Goal: Task Accomplishment & Management: Complete application form

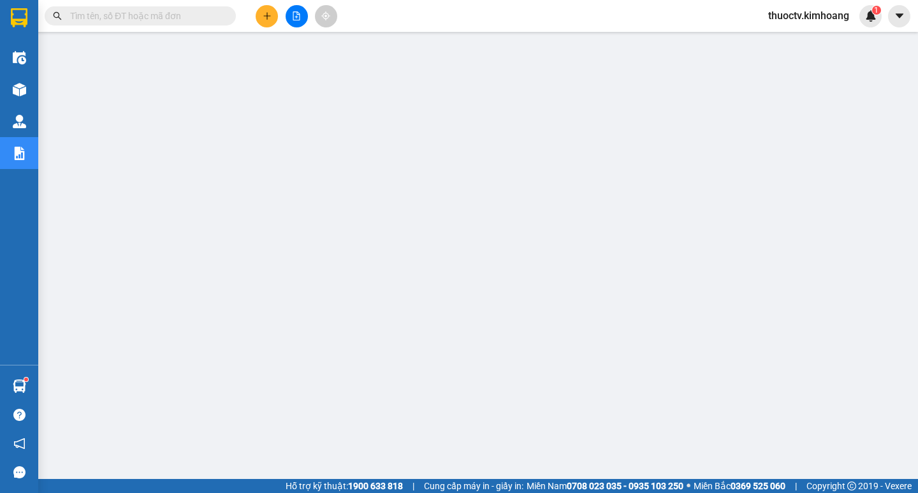
click at [96, 20] on input "text" at bounding box center [145, 16] width 150 height 14
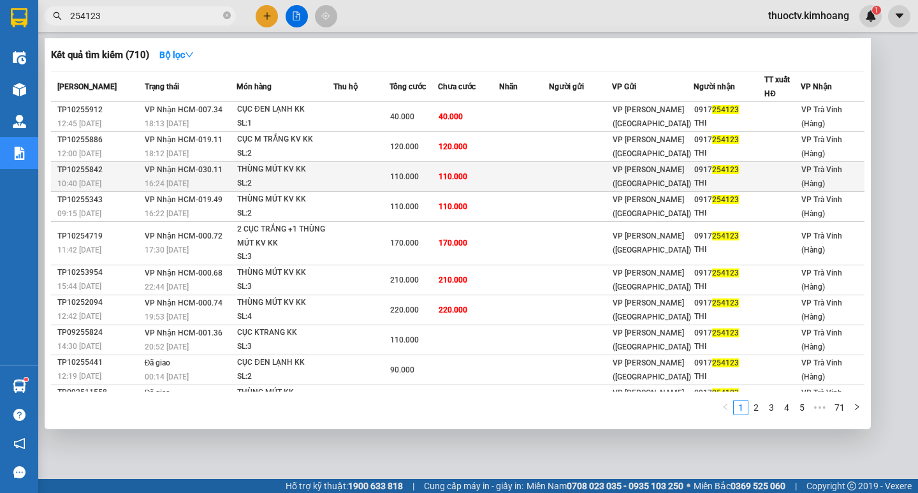
type input "254123"
click at [487, 175] on td "110.000" at bounding box center [468, 177] width 61 height 30
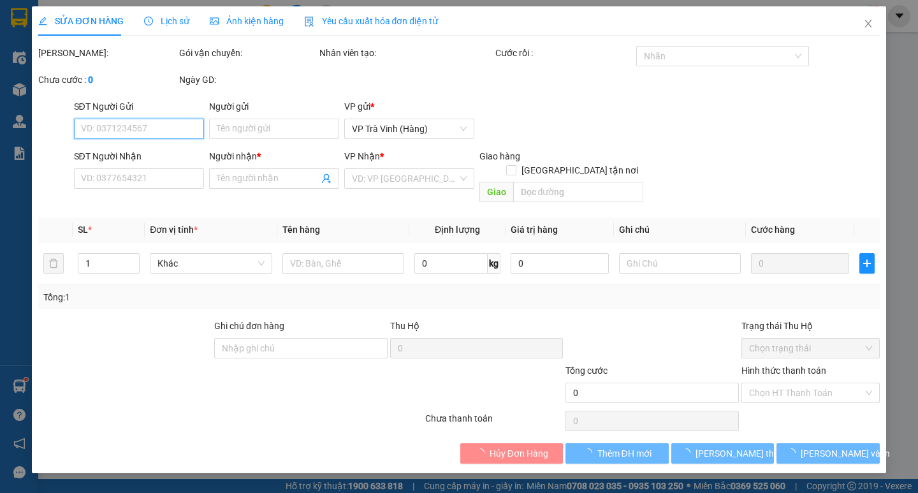
type input "0917254123"
type input "THI"
type input "110.000"
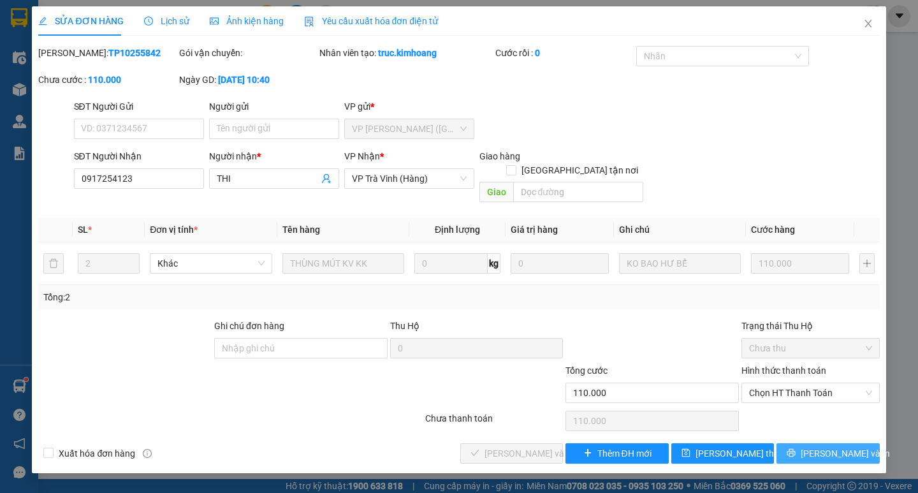
click at [833, 446] on span "[PERSON_NAME] và In" at bounding box center [845, 453] width 89 height 14
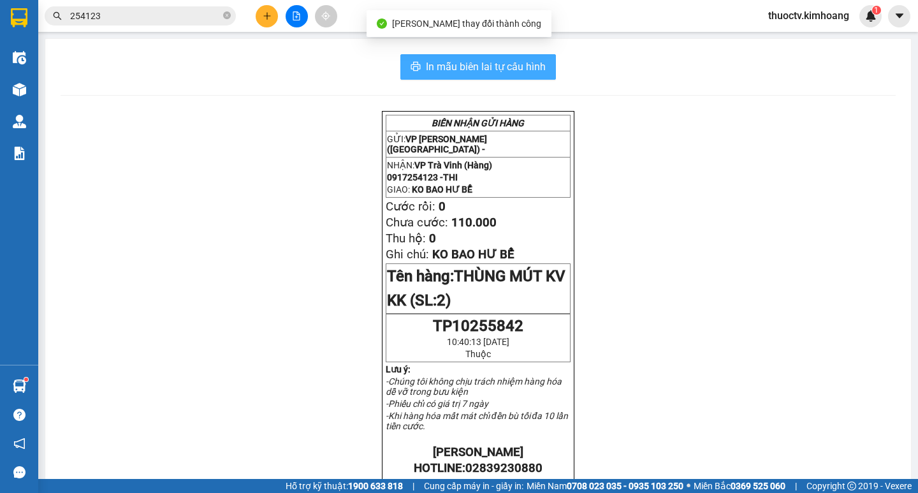
click at [444, 61] on span "In mẫu biên lai tự cấu hình" at bounding box center [486, 67] width 120 height 16
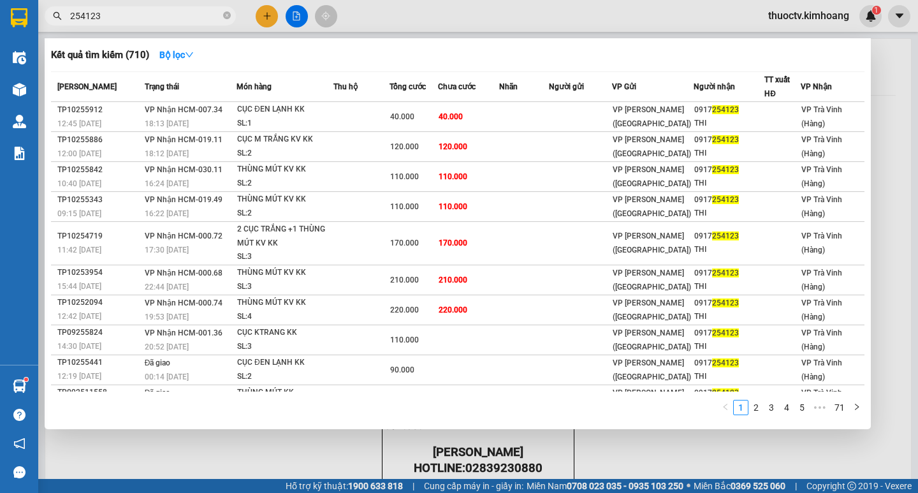
click at [142, 17] on input "254123" at bounding box center [145, 16] width 150 height 14
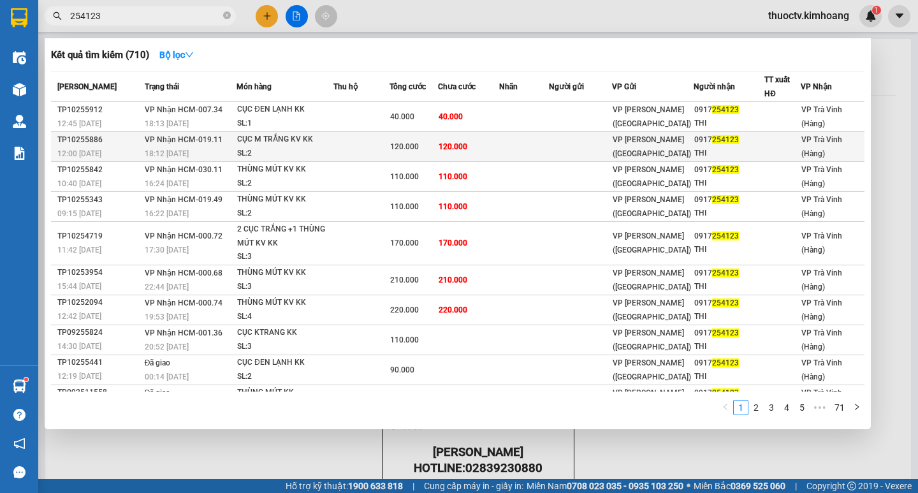
click at [492, 150] on td "120.000" at bounding box center [468, 147] width 61 height 30
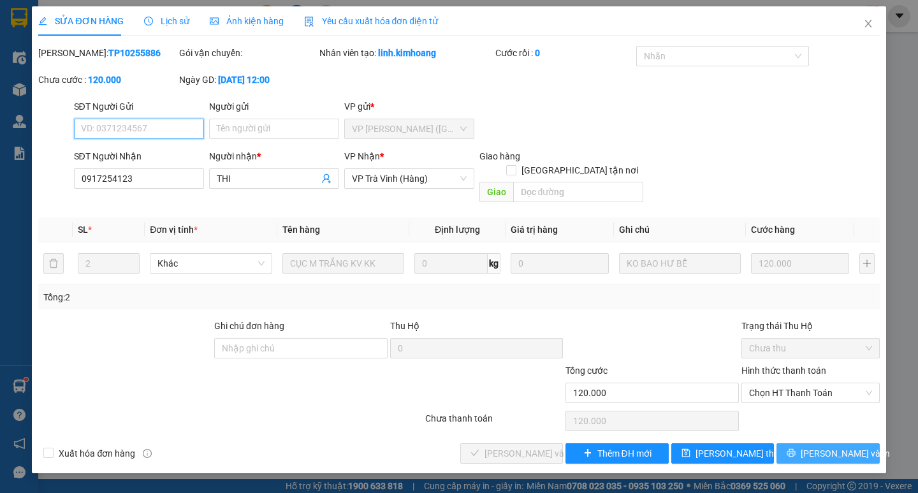
type input "0917254123"
type input "THI"
type input "120.000"
click at [831, 446] on span "[PERSON_NAME] và In" at bounding box center [845, 453] width 89 height 14
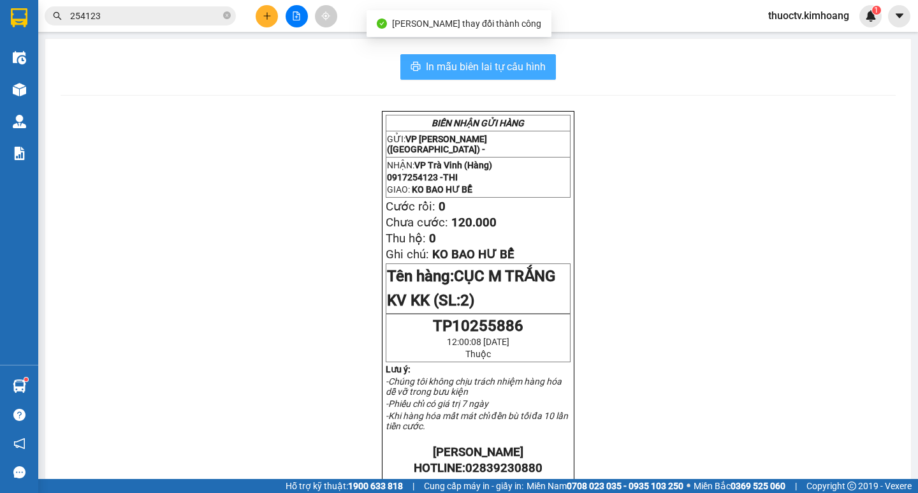
click at [488, 77] on button "In mẫu biên lai tự cấu hình" at bounding box center [478, 67] width 156 height 26
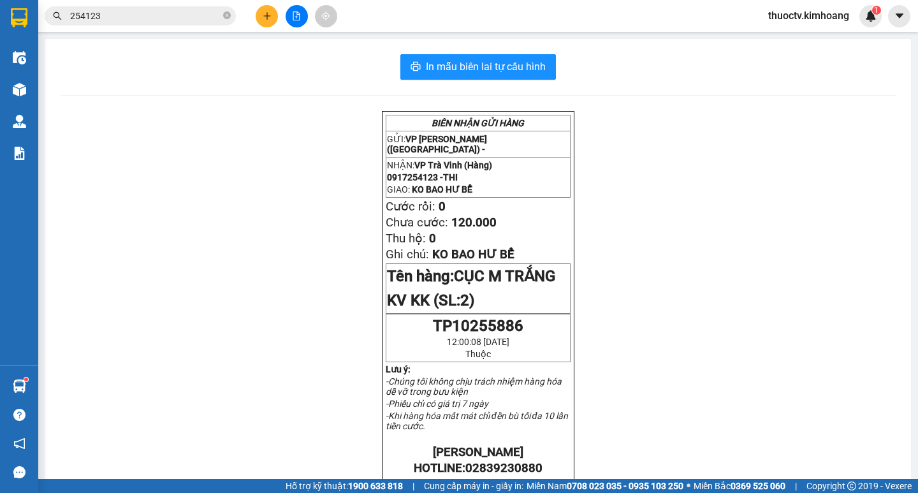
click at [184, 10] on input "254123" at bounding box center [145, 16] width 150 height 14
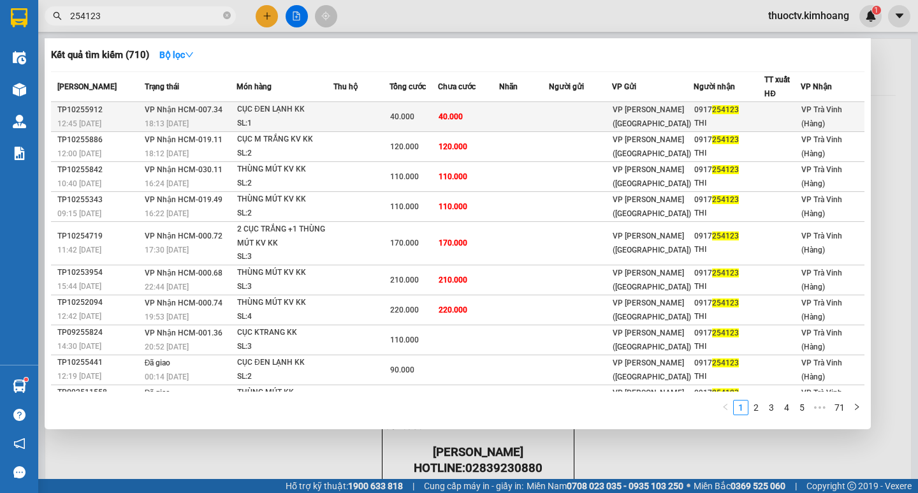
click at [499, 118] on td "40.000" at bounding box center [468, 117] width 61 height 30
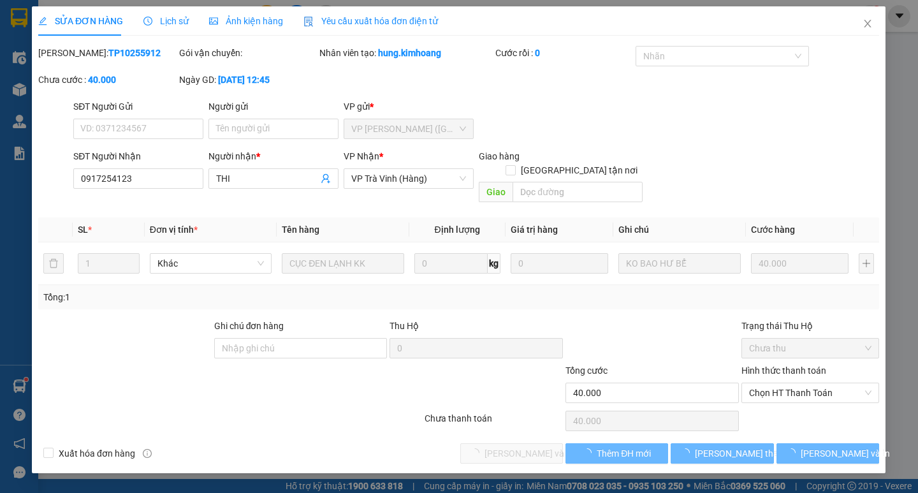
type input "0917254123"
type input "THI"
type input "40.000"
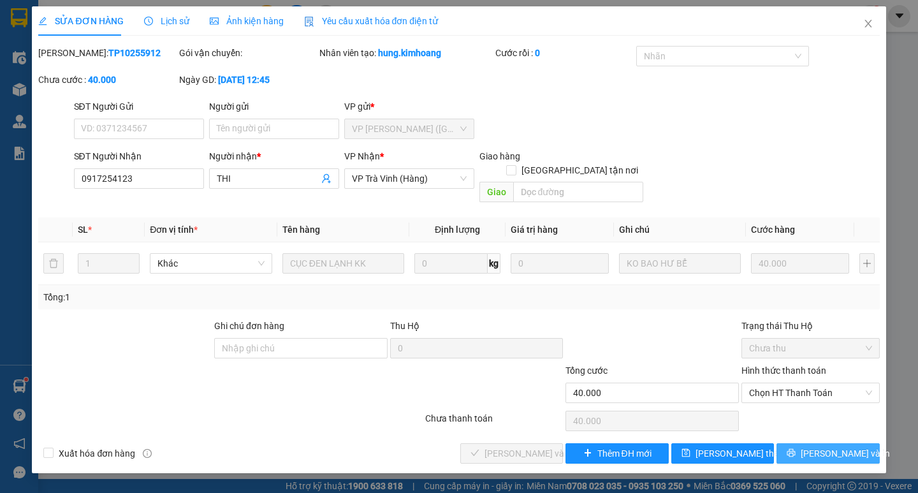
click at [814, 443] on button "[PERSON_NAME] và In" at bounding box center [828, 453] width 103 height 20
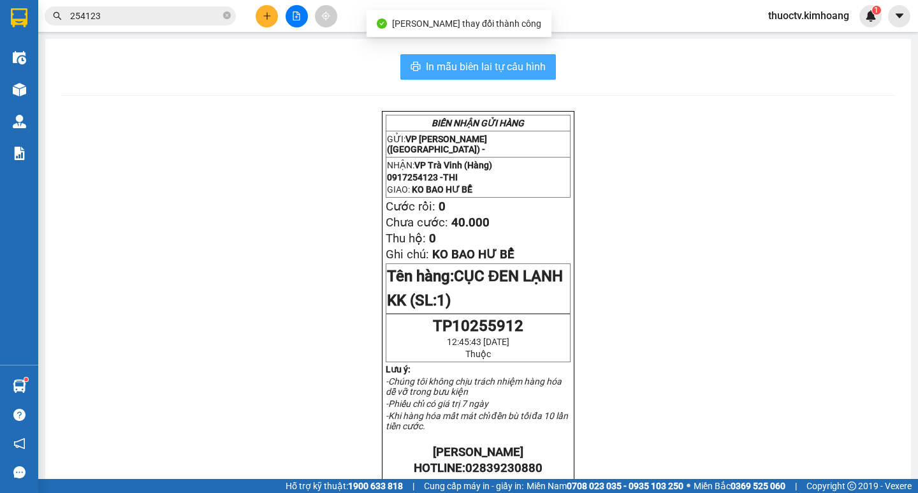
click at [443, 61] on span "In mẫu biên lai tự cấu hình" at bounding box center [486, 67] width 120 height 16
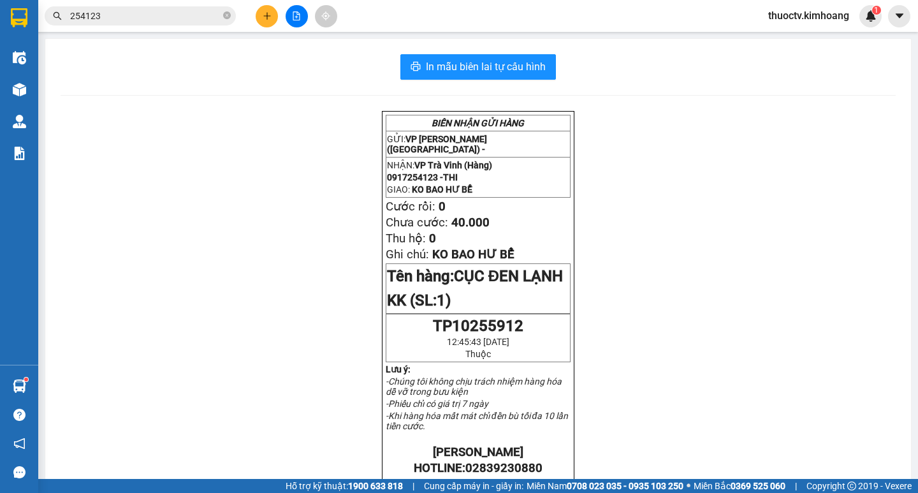
click at [112, 20] on input "254123" at bounding box center [145, 16] width 150 height 14
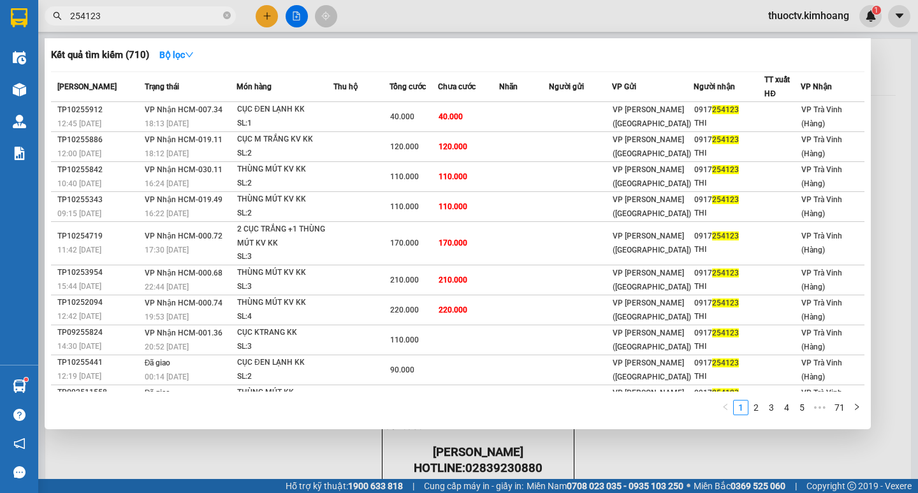
click at [112, 20] on input "254123" at bounding box center [145, 16] width 150 height 14
click at [151, 22] on input "254123" at bounding box center [145, 16] width 150 height 14
drag, startPoint x: 156, startPoint y: 18, endPoint x: 432, endPoint y: 48, distance: 277.7
click at [431, 47] on div "Kết quả tìm kiếm ( 710 ) Bộ lọc" at bounding box center [458, 55] width 814 height 20
click at [112, 12] on input "254123" at bounding box center [145, 16] width 150 height 14
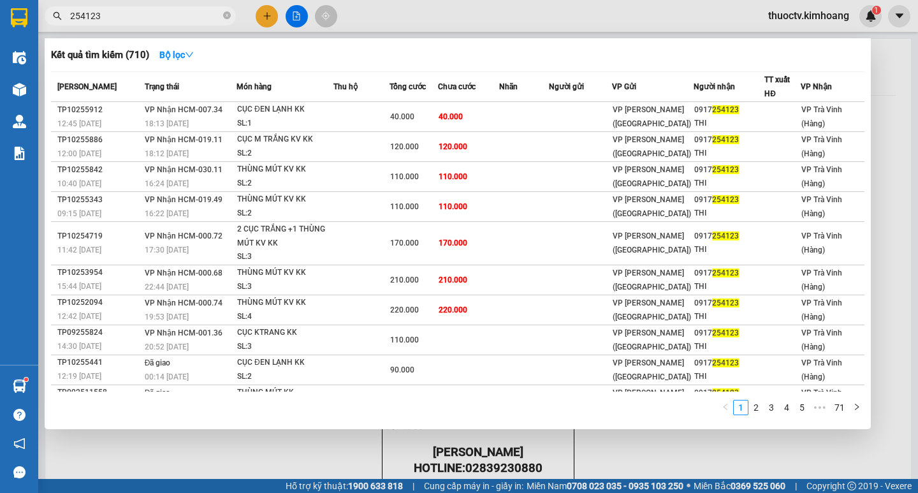
click at [112, 12] on input "254123" at bounding box center [145, 16] width 150 height 14
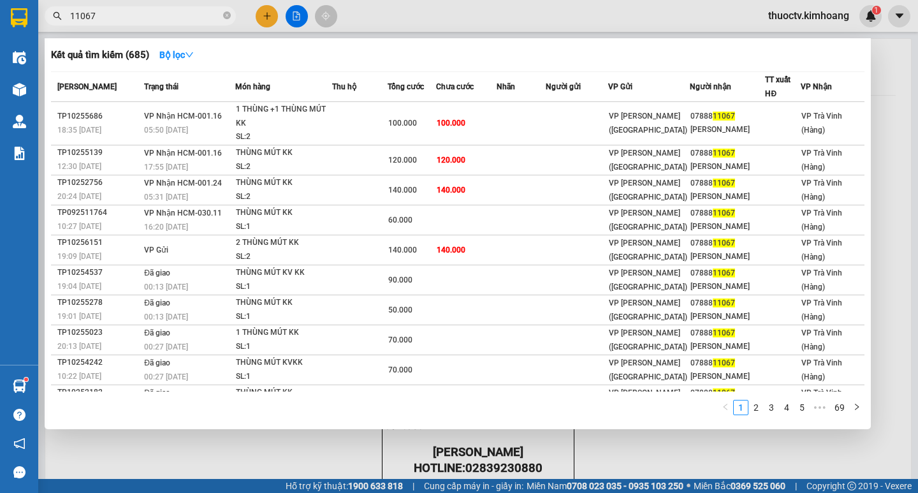
click at [109, 18] on input "11067" at bounding box center [145, 16] width 150 height 14
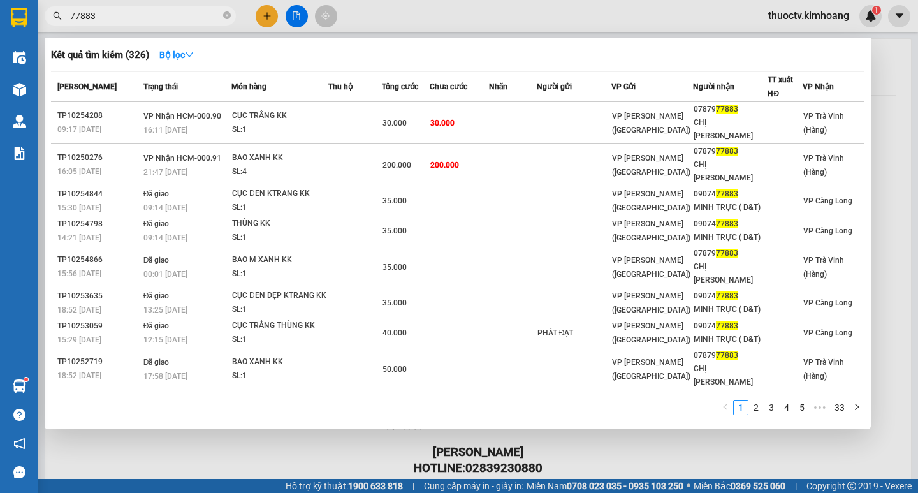
click at [100, 19] on input "77883" at bounding box center [145, 16] width 150 height 14
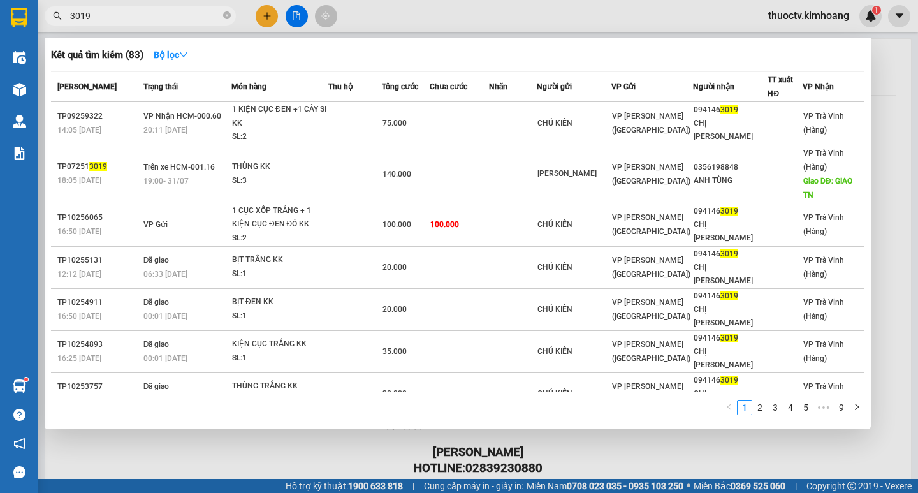
click at [101, 18] on input "3019" at bounding box center [145, 16] width 150 height 14
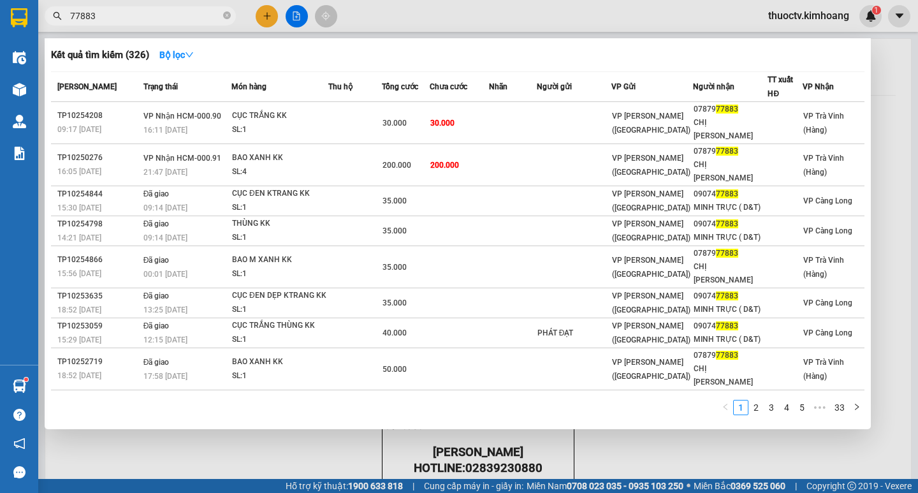
click at [97, 15] on input "77883" at bounding box center [145, 16] width 150 height 14
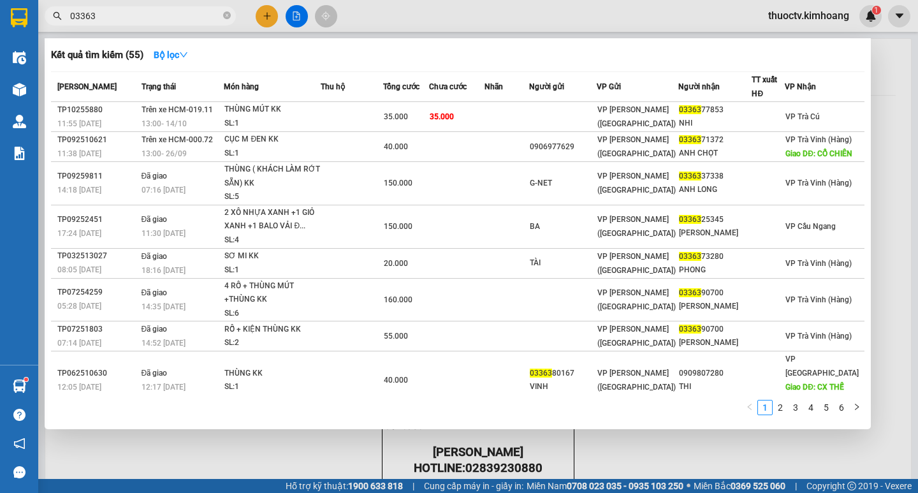
click at [95, 15] on input "03363" at bounding box center [145, 16] width 150 height 14
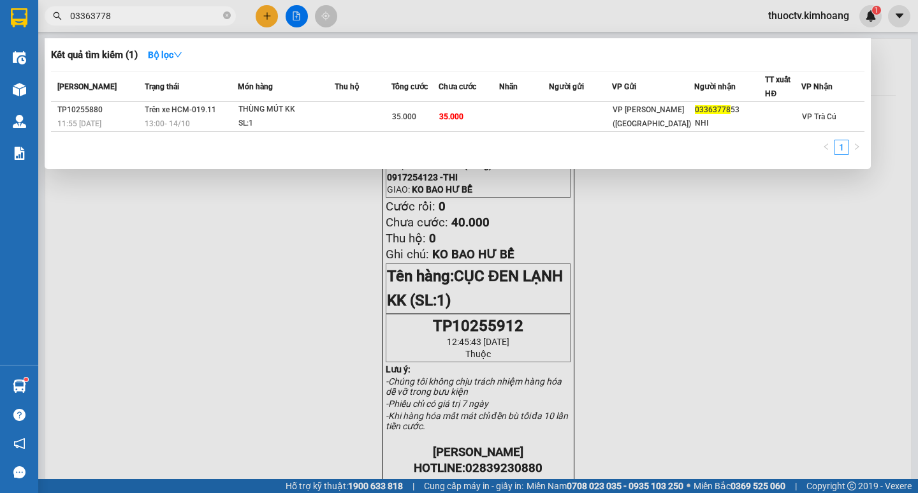
type input "033637785"
click at [119, 19] on input "033637785" at bounding box center [145, 16] width 150 height 14
type input "77883"
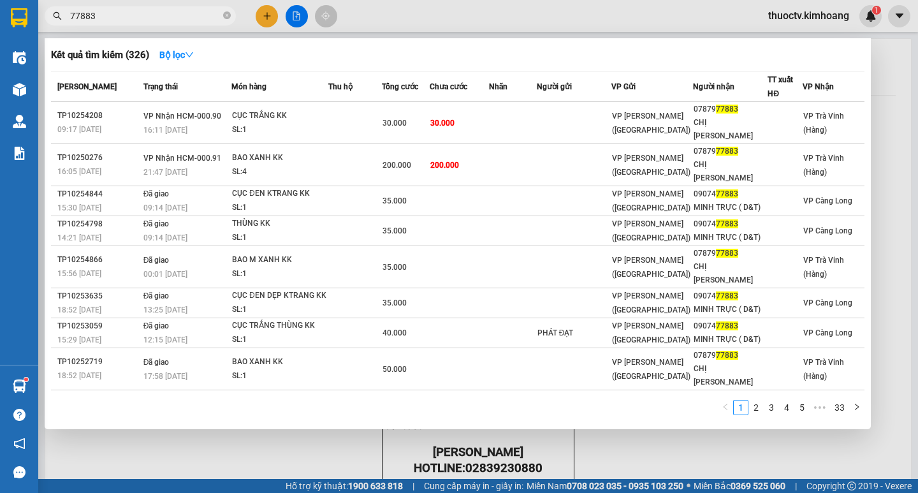
click at [99, 16] on input "77883" at bounding box center [145, 16] width 150 height 14
